Goal: Task Accomplishment & Management: Use online tool/utility

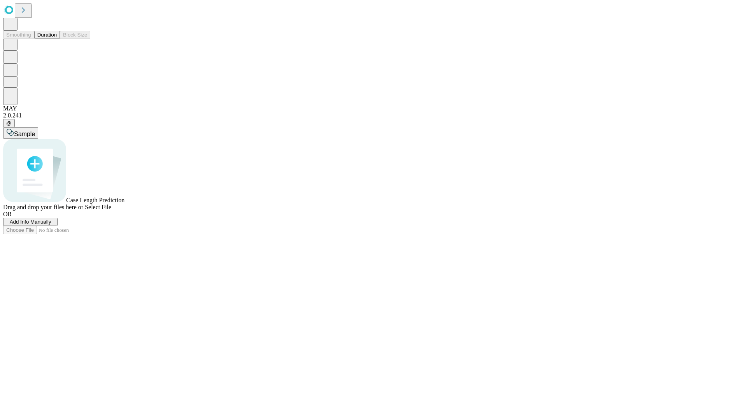
click at [57, 39] on button "Duration" at bounding box center [47, 35] width 26 height 8
click at [51, 225] on span "Add Info Manually" at bounding box center [31, 222] width 42 height 6
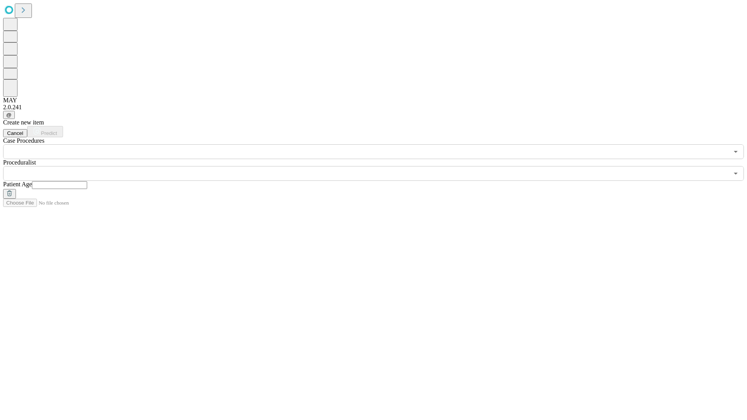
click at [87, 181] on input "text" at bounding box center [59, 185] width 55 height 8
type input "**"
click at [379, 166] on input "text" at bounding box center [366, 173] width 726 height 15
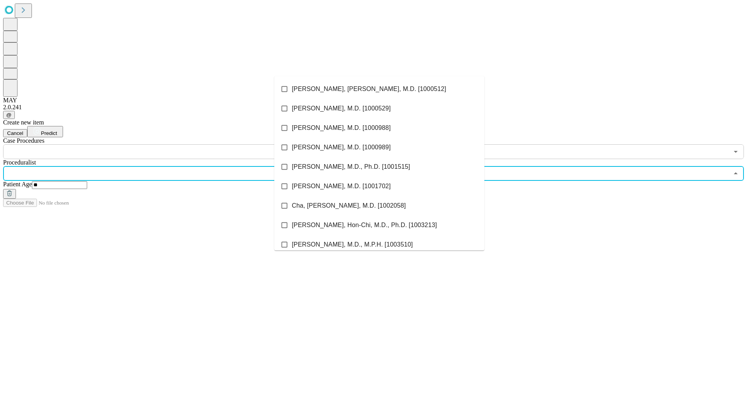
click at [379, 89] on li "[PERSON_NAME], [PERSON_NAME], M.D. [1000512]" at bounding box center [379, 88] width 210 height 19
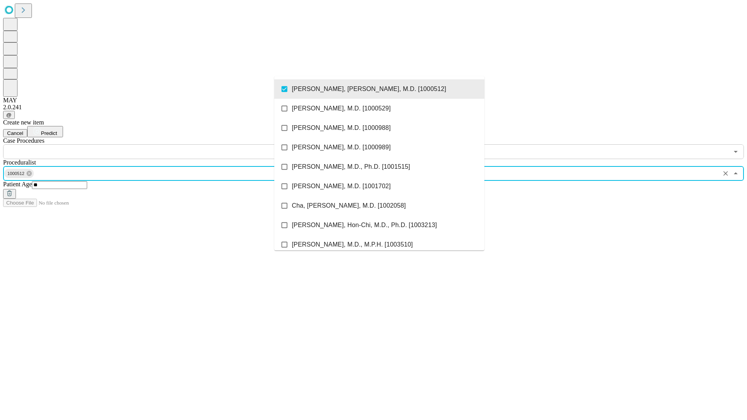
click at [163, 144] on input "text" at bounding box center [366, 151] width 726 height 15
